Goal: Task Accomplishment & Management: Use online tool/utility

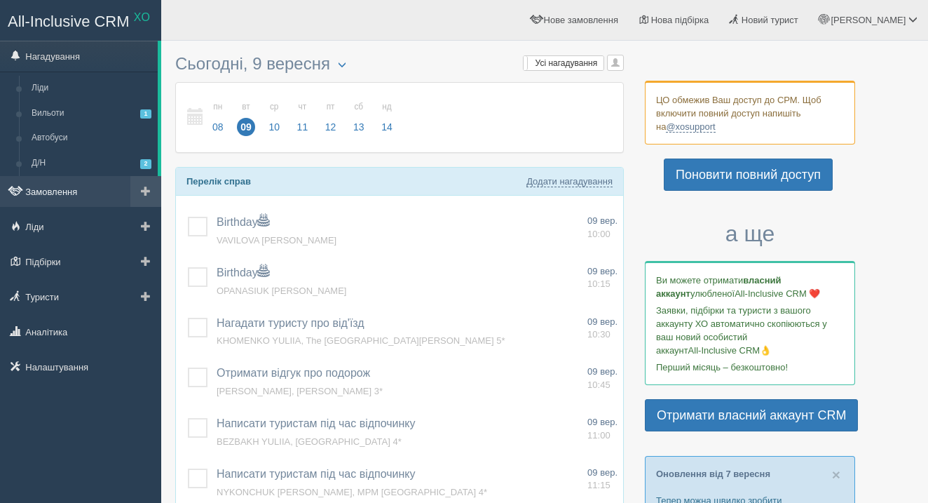
click at [88, 201] on link "Замовлення" at bounding box center [80, 191] width 161 height 31
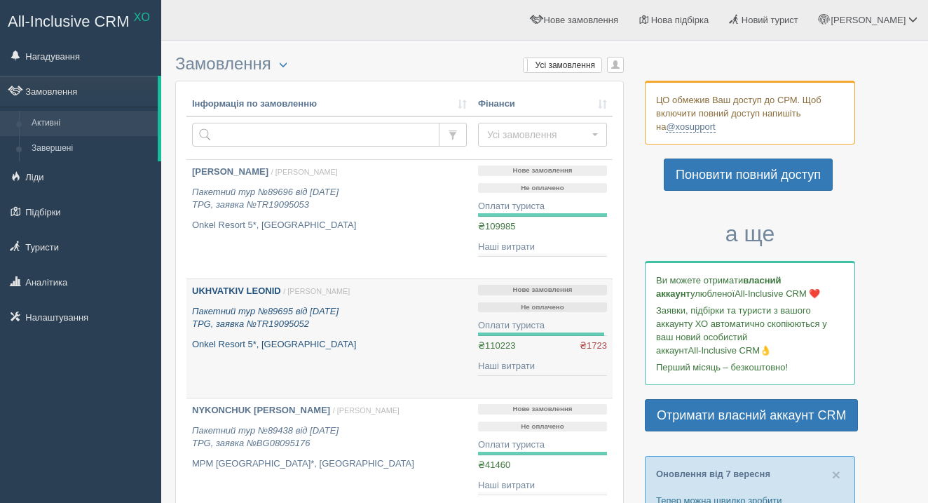
click at [290, 337] on div "UKHVATKIV LEONID / [PERSON_NAME] Пакетний тур №89695 від [DATE] TPG, заявка №TR…" at bounding box center [329, 318] width 275 height 66
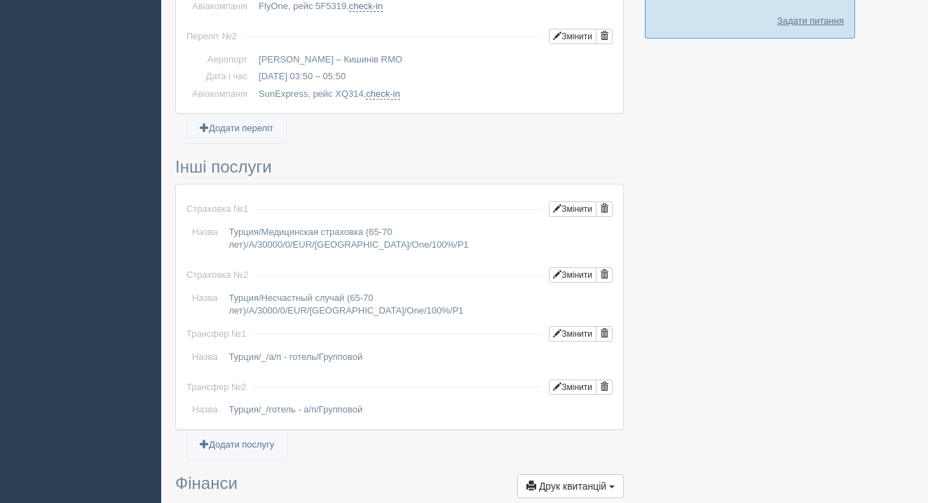
scroll to position [1042, 0]
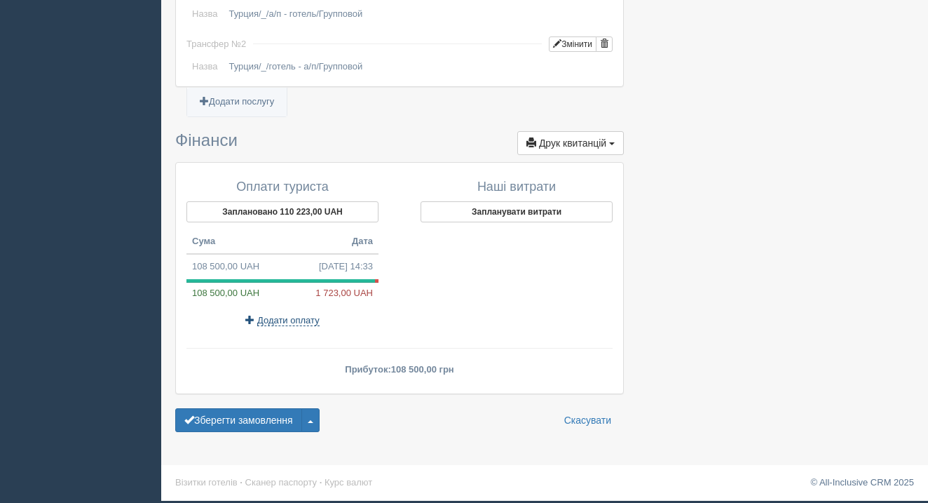
click at [302, 323] on span "Додати оплату" at bounding box center [288, 320] width 62 height 11
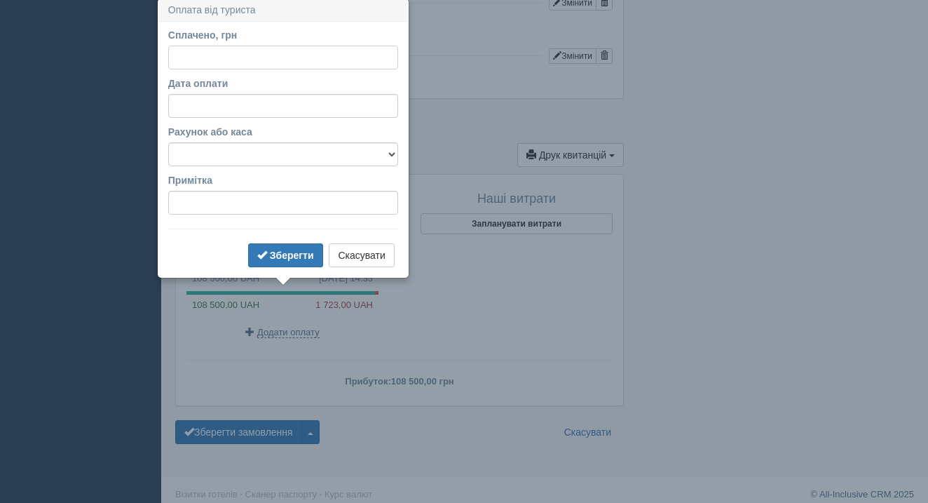
scroll to position [1362, 0]
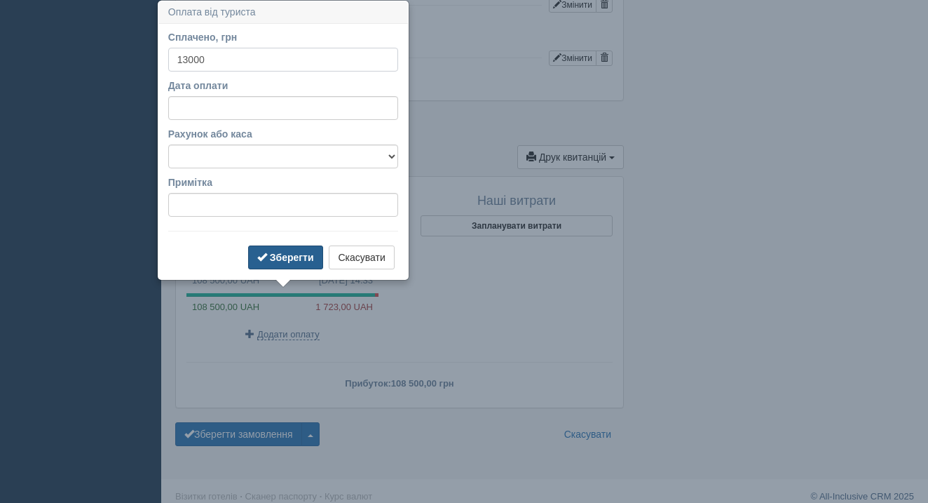
type input "13000"
click at [278, 248] on button "Зберегти" at bounding box center [285, 257] width 75 height 24
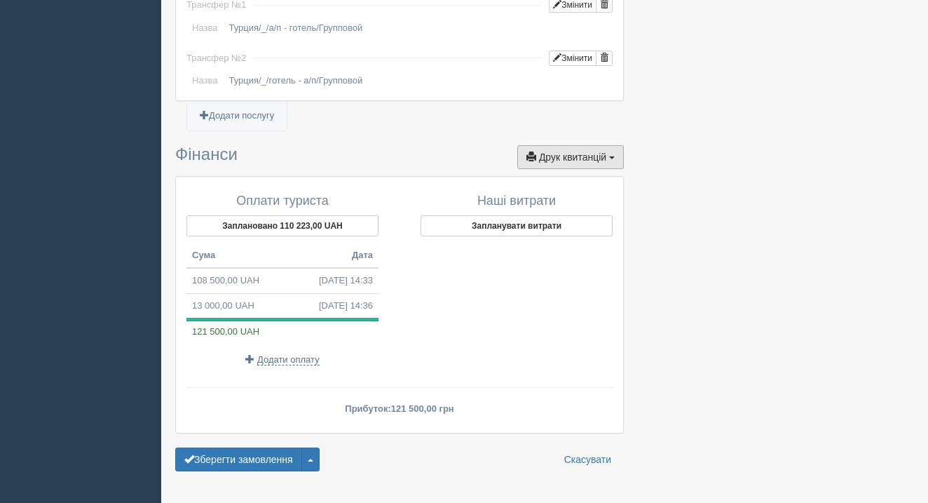
click at [589, 169] on button "Друк квитанцій Друк" at bounding box center [570, 157] width 107 height 24
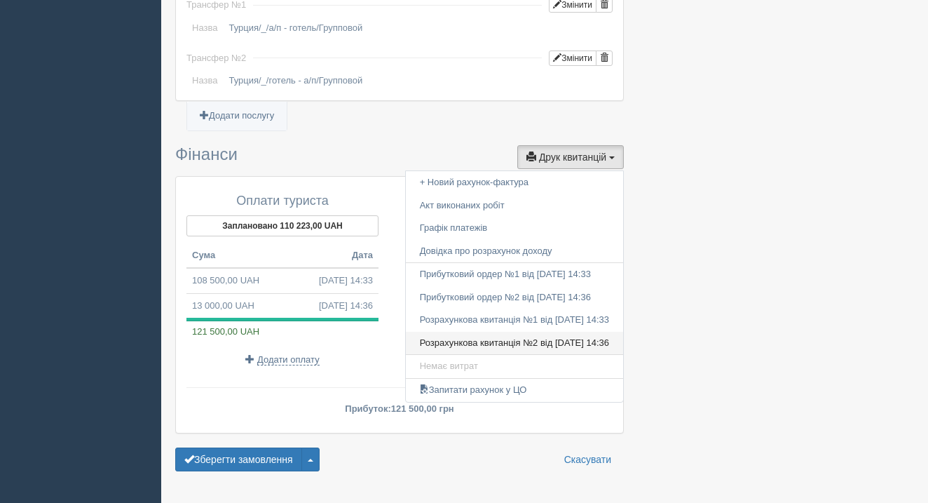
click at [536, 347] on link "Розрахункова квитанція №2 від [DATE] 14:36" at bounding box center [514, 343] width 217 height 23
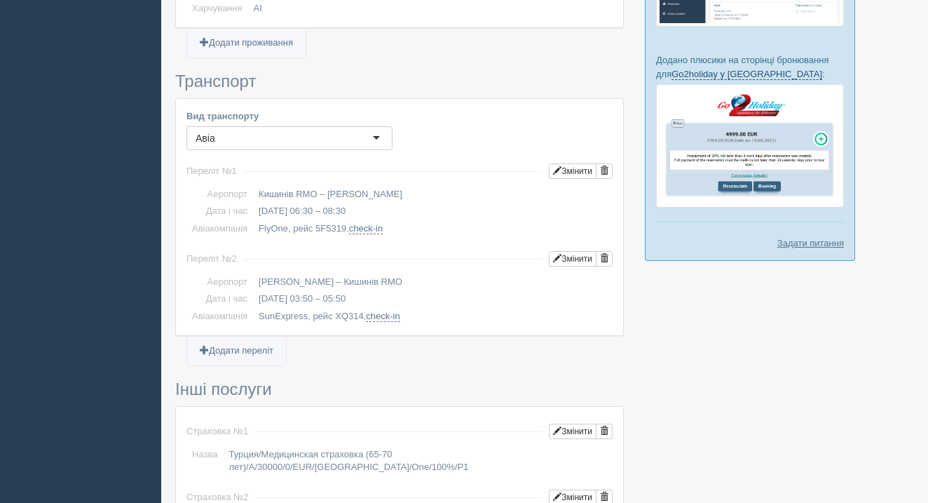
scroll to position [813, 0]
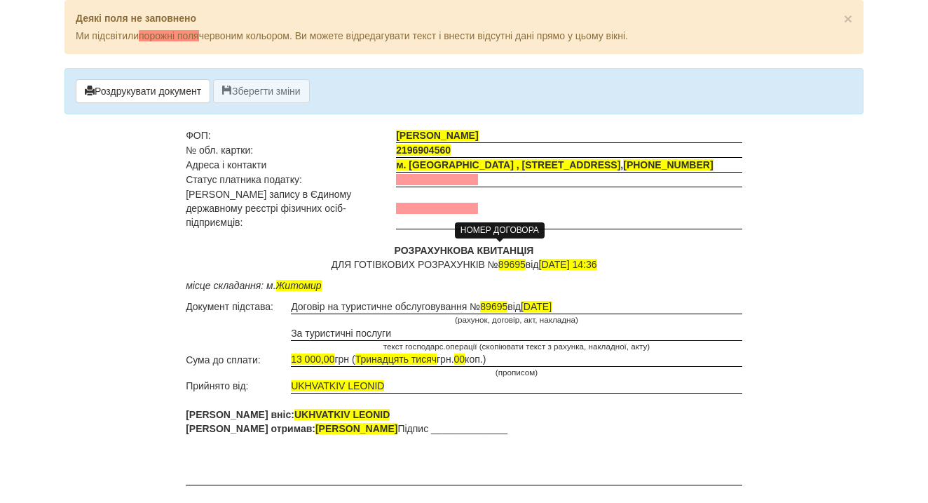
click at [514, 259] on span "89695" at bounding box center [512, 264] width 27 height 11
click at [527, 299] on td "Договір на туристичне обслуговування № 89695 від 05.09.2025" at bounding box center [517, 306] width 452 height 15
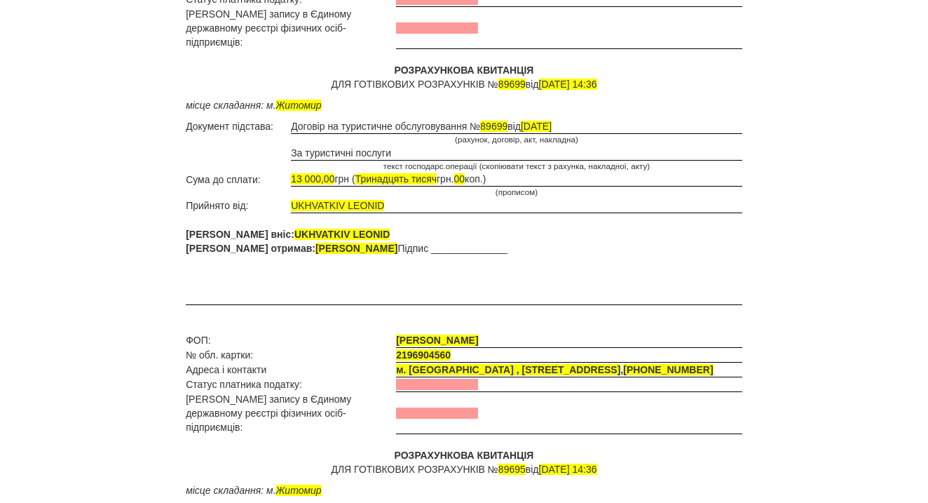
scroll to position [285, 0]
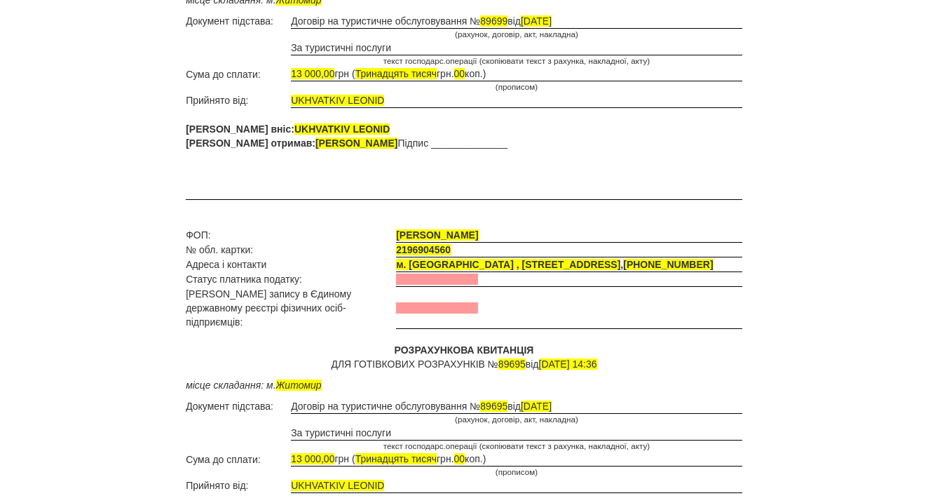
click at [515, 343] on p "РОЗРАХУНКОВА КВИТАНЦІЯ ДЛЯ ГОТІВКОВИХ РОЗРАХУНКІВ № 89695 від 09.09.2025 14:36" at bounding box center [464, 357] width 557 height 28
click at [508, 400] on span "89695" at bounding box center [493, 405] width 27 height 11
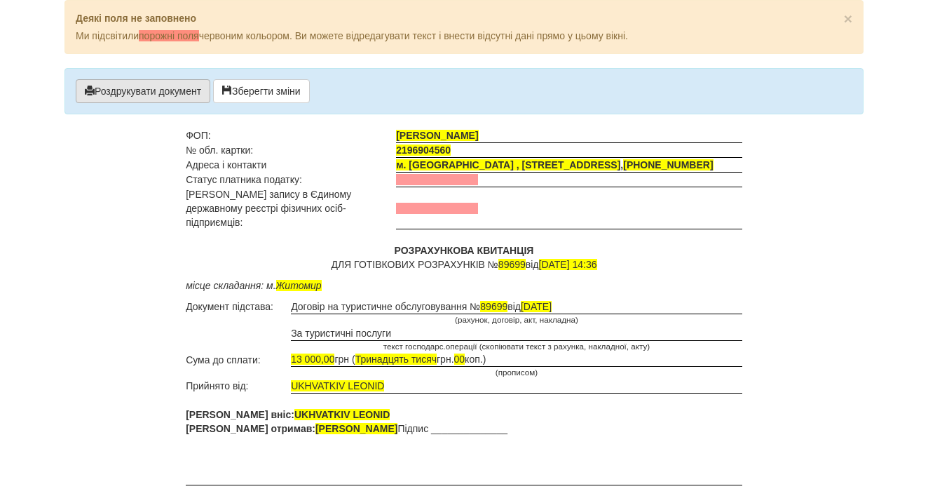
scroll to position [-1, 0]
click at [170, 97] on button "Роздрукувати документ" at bounding box center [143, 91] width 135 height 24
